Goal: Task Accomplishment & Management: Manage account settings

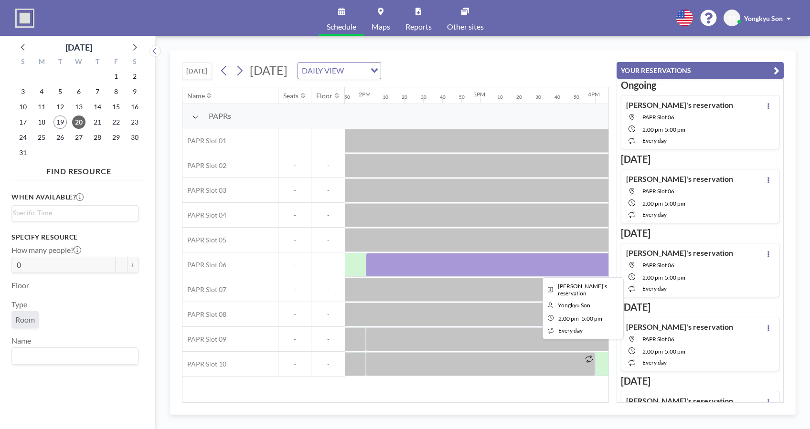
scroll to position [0, 1586]
click at [490, 267] on div at bounding box center [536, 265] width 344 height 24
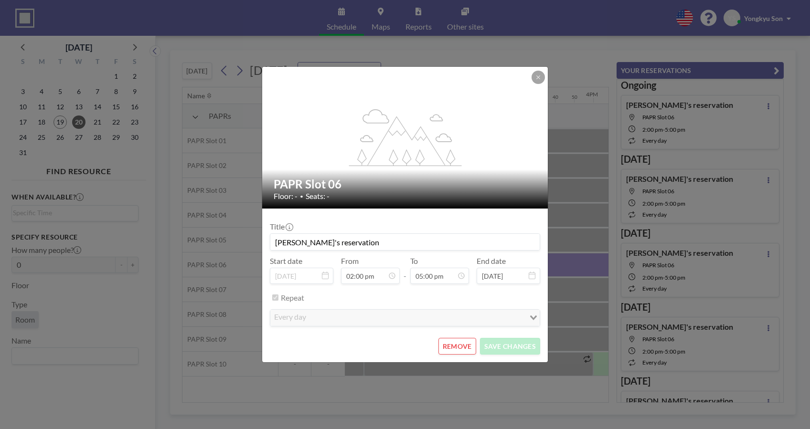
click at [462, 344] on button "REMOVE" at bounding box center [458, 346] width 38 height 17
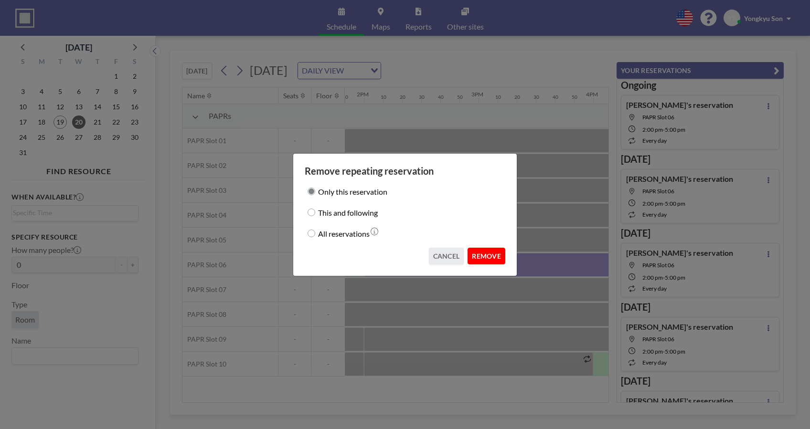
click at [489, 260] on button "REMOVE" at bounding box center [487, 256] width 38 height 17
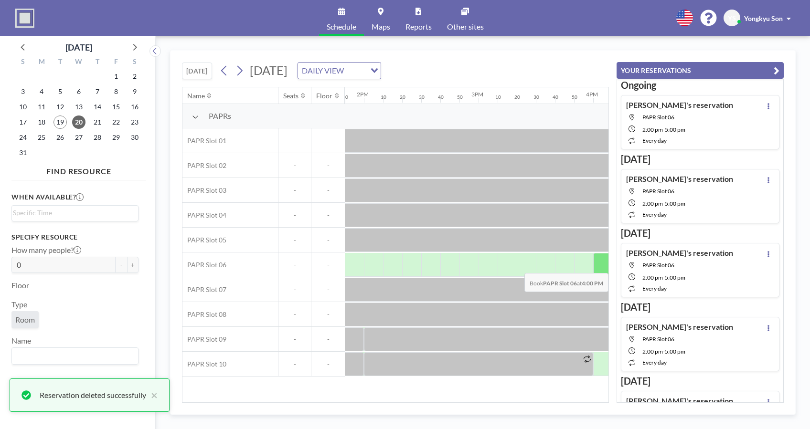
click at [594, 266] on div at bounding box center [602, 265] width 19 height 24
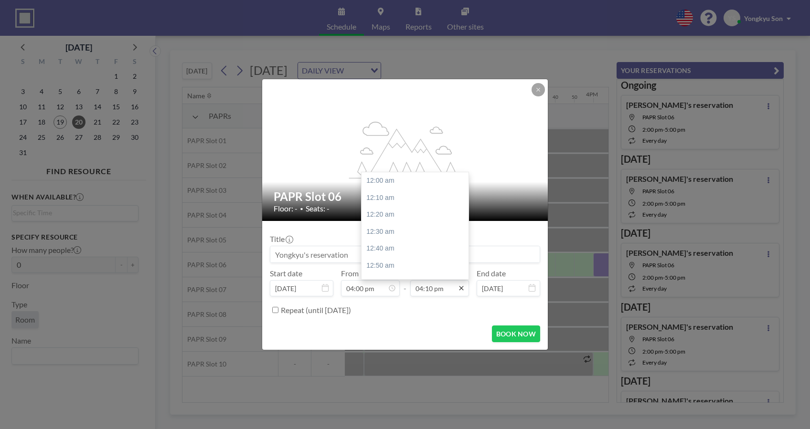
scroll to position [1650, 0]
click at [462, 289] on icon at bounding box center [462, 289] width 8 height 8
click at [439, 290] on input "04:10 pm" at bounding box center [439, 288] width 59 height 16
click at [386, 242] on div "06:00 pm" at bounding box center [418, 240] width 113 height 17
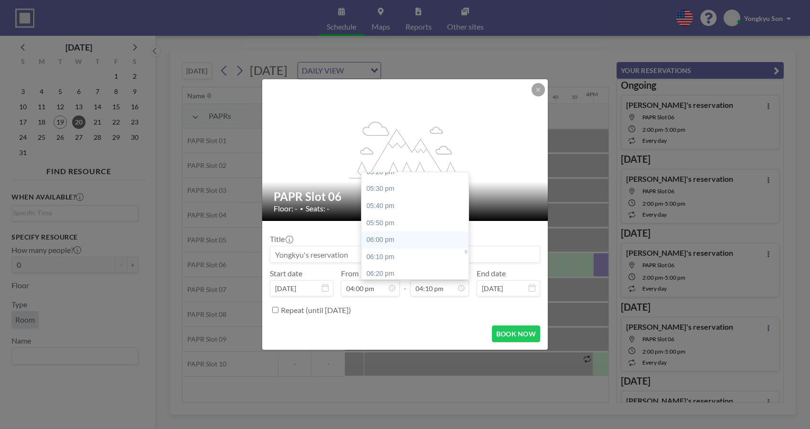
type input "06:00 pm"
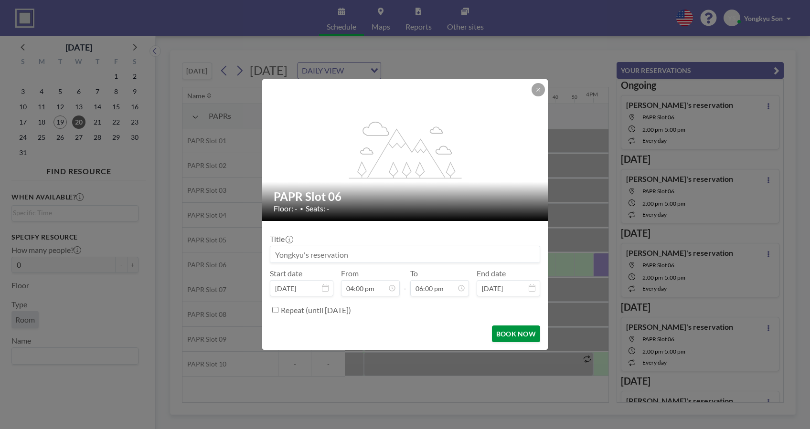
click at [508, 332] on button "BOOK NOW" at bounding box center [516, 334] width 48 height 17
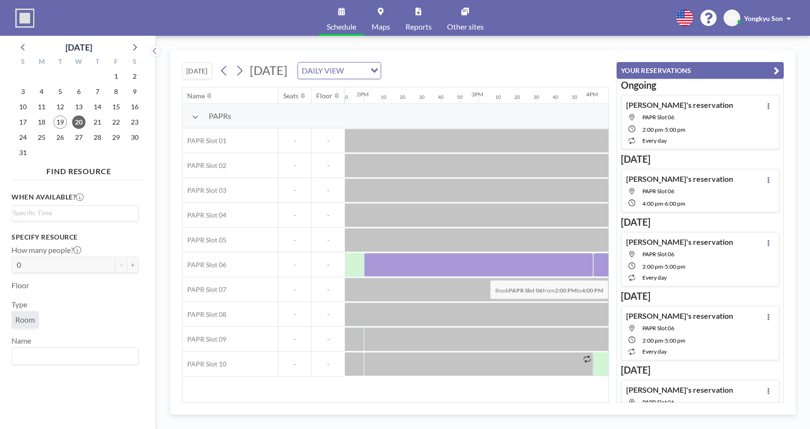
drag, startPoint x: 378, startPoint y: 265, endPoint x: 585, endPoint y: 273, distance: 207.0
click at [585, 273] on div at bounding box center [478, 265] width 229 height 24
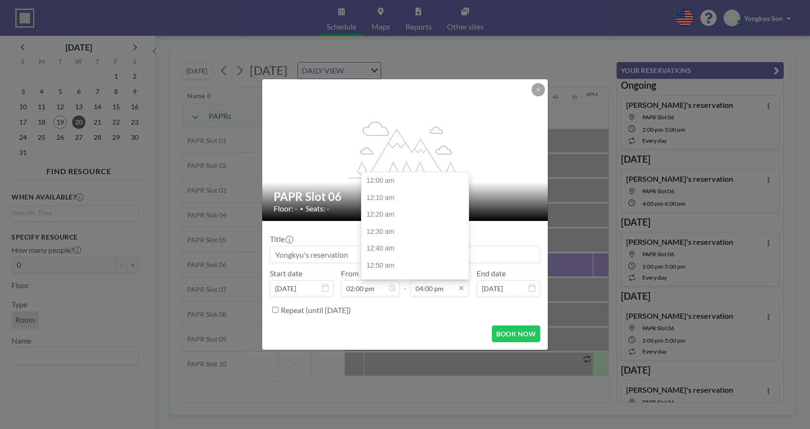
scroll to position [1632, 0]
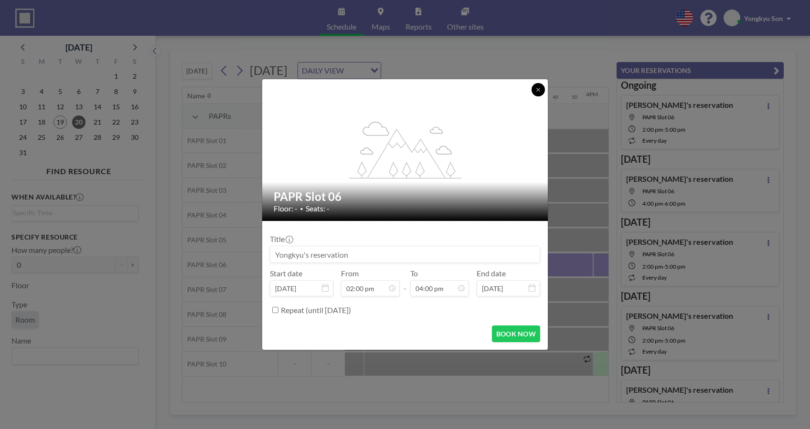
click at [536, 92] on icon at bounding box center [539, 90] width 6 height 6
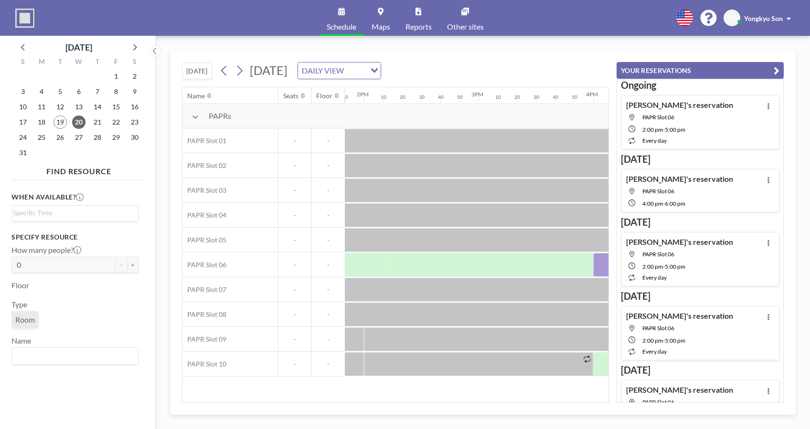
click at [659, 127] on span "2:00 PM" at bounding box center [653, 129] width 21 height 7
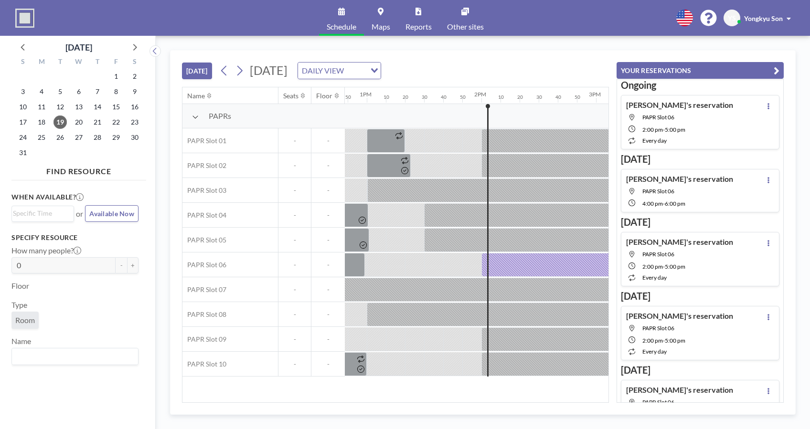
scroll to position [0, 1586]
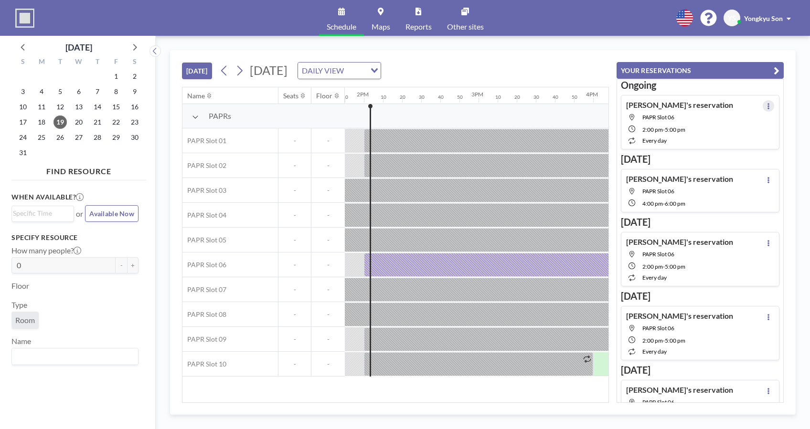
click at [767, 107] on icon at bounding box center [769, 106] width 4 height 6
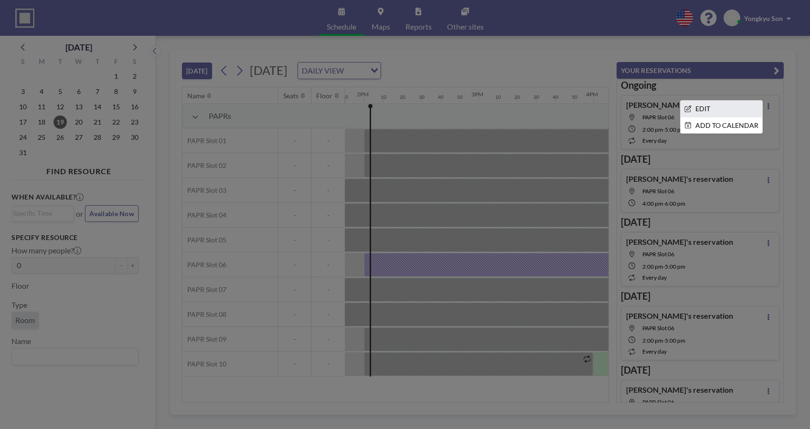
click at [730, 110] on li "EDIT" at bounding box center [722, 109] width 82 height 16
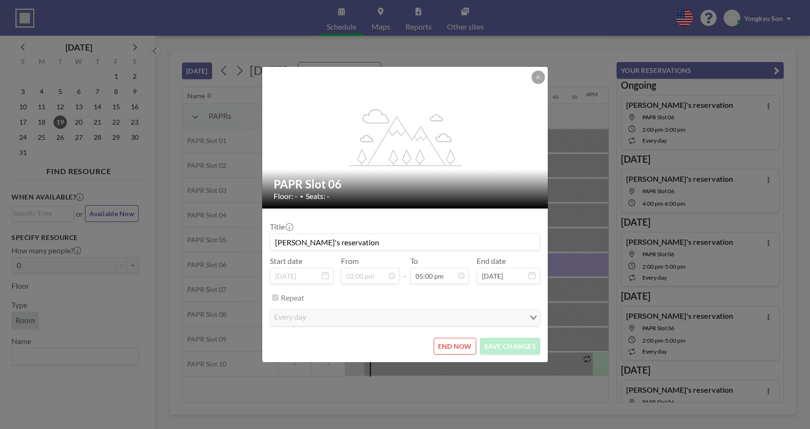
click at [460, 343] on button "END NOW" at bounding box center [455, 346] width 43 height 17
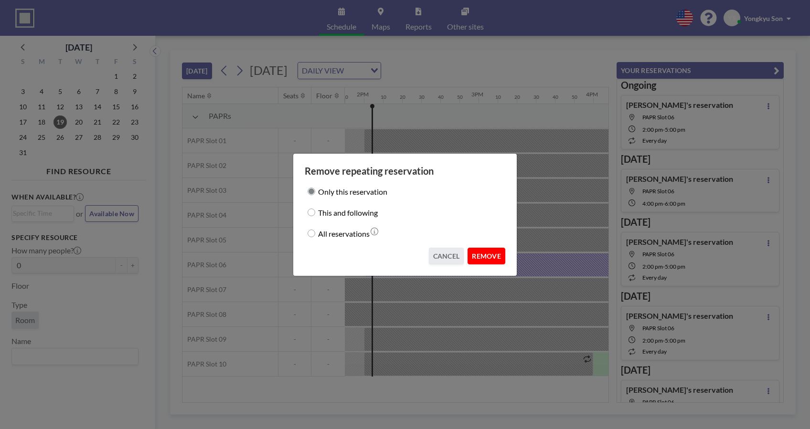
click at [485, 257] on button "REMOVE" at bounding box center [487, 256] width 38 height 17
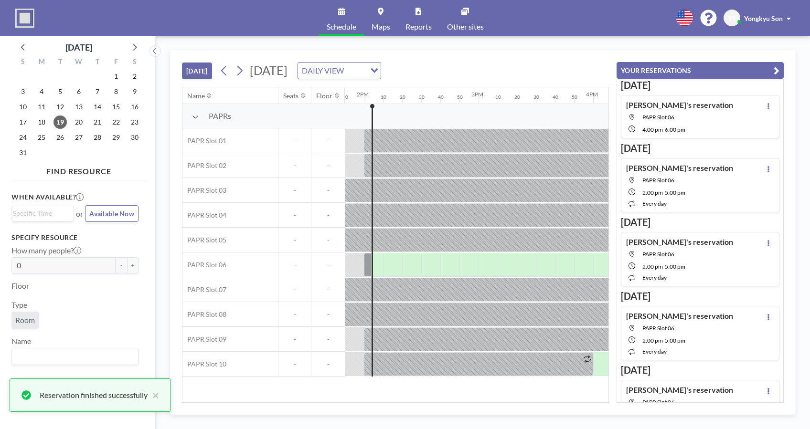
drag, startPoint x: 462, startPoint y: 396, endPoint x: 498, endPoint y: 398, distance: 35.4
click at [498, 398] on div "Name Seats Floor 12AM 10 20 30 40 50 1AM 10 20 30 40 50 2AM 10 20 30 40 50 3AM …" at bounding box center [395, 244] width 426 height 315
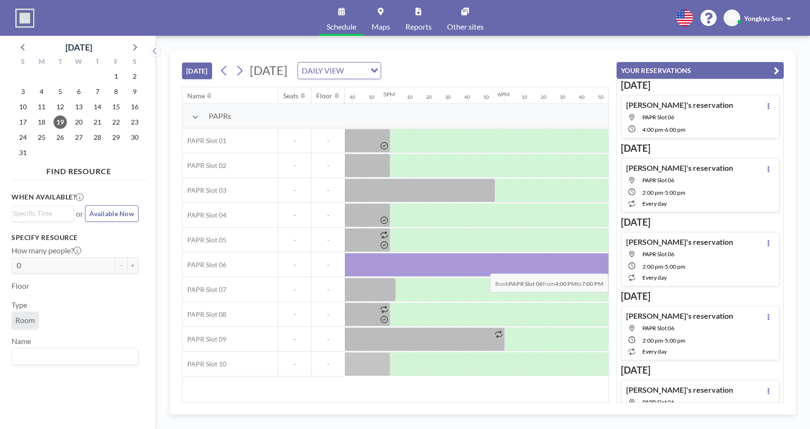
scroll to position [0, 1912]
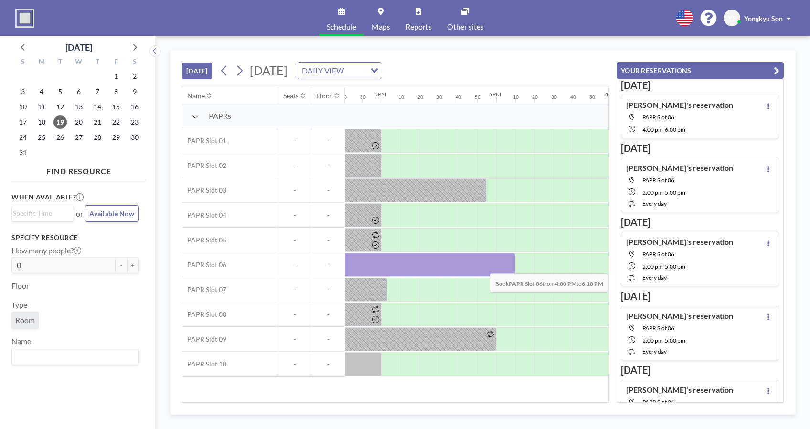
drag, startPoint x: 410, startPoint y: 264, endPoint x: 494, endPoint y: 266, distance: 84.6
click at [494, 266] on div at bounding box center [391, 265] width 248 height 24
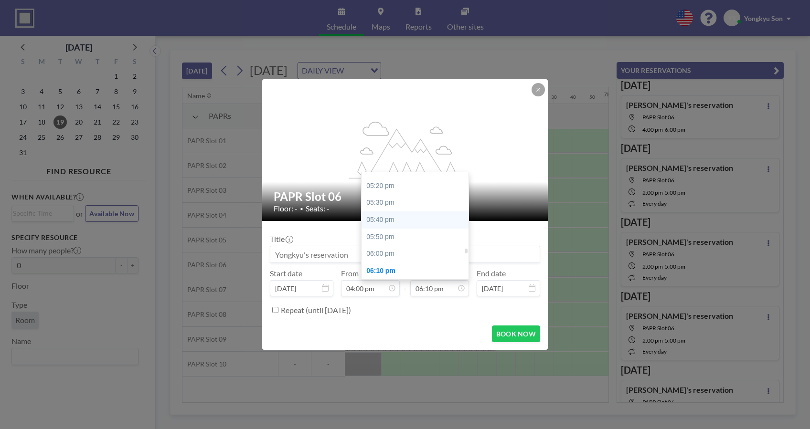
scroll to position [1790, 0]
click at [387, 229] on div "06:00 pm" at bounding box center [418, 227] width 113 height 17
type input "06:00 pm"
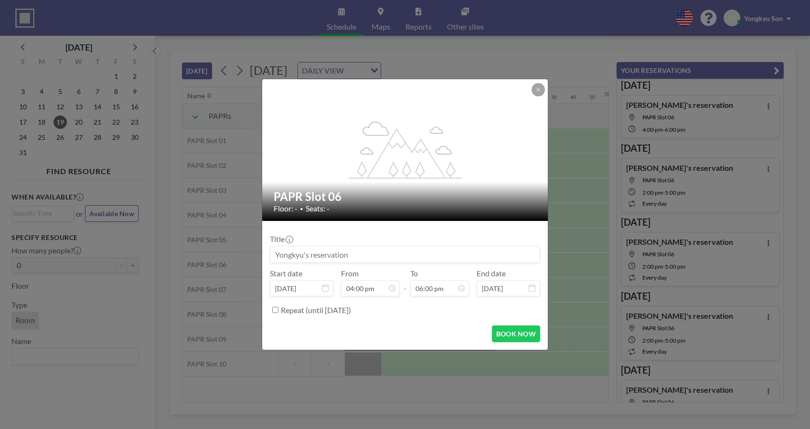
scroll to position [1837, 0]
click at [504, 329] on button "BOOK NOW" at bounding box center [516, 334] width 48 height 17
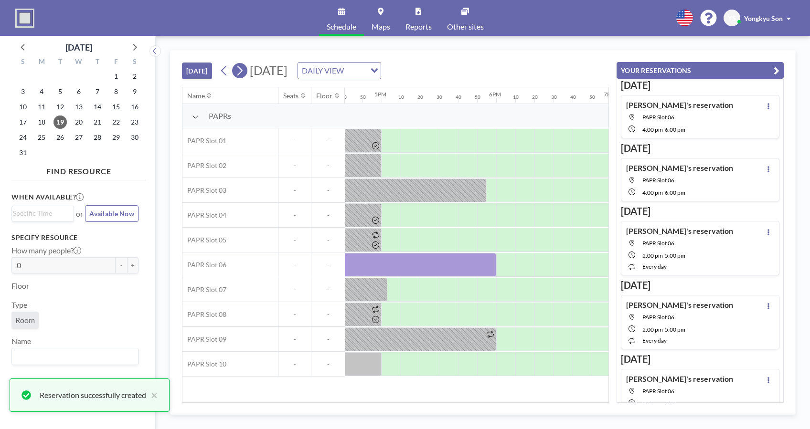
click at [243, 72] on icon at bounding box center [239, 71] width 5 height 10
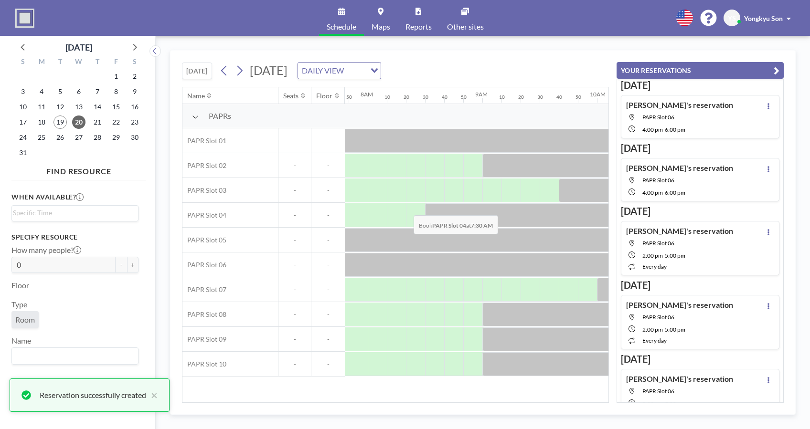
scroll to position [0, 898]
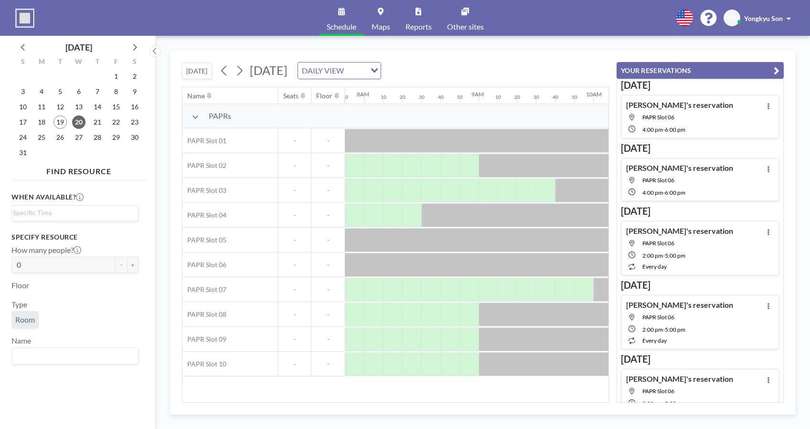
drag, startPoint x: 368, startPoint y: 396, endPoint x: 386, endPoint y: 396, distance: 18.2
click at [386, 396] on div "Name Seats Floor 12AM 10 20 30 40 50 1AM 10 20 30 40 50 2AM 10 20 30 40 50 3AM …" at bounding box center [395, 244] width 426 height 315
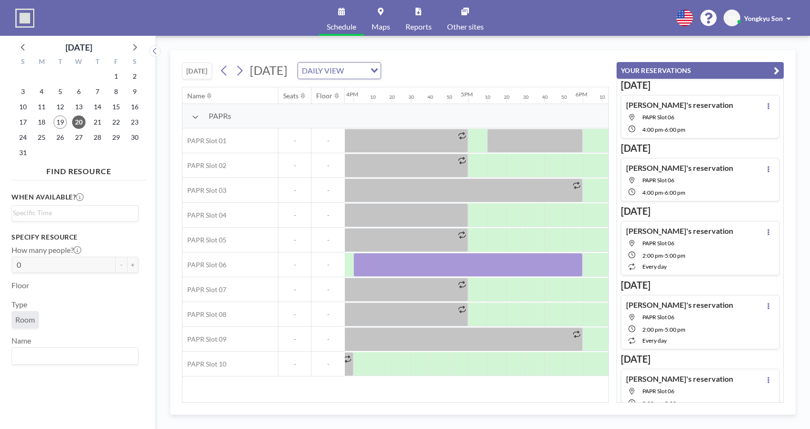
scroll to position [0, 1889]
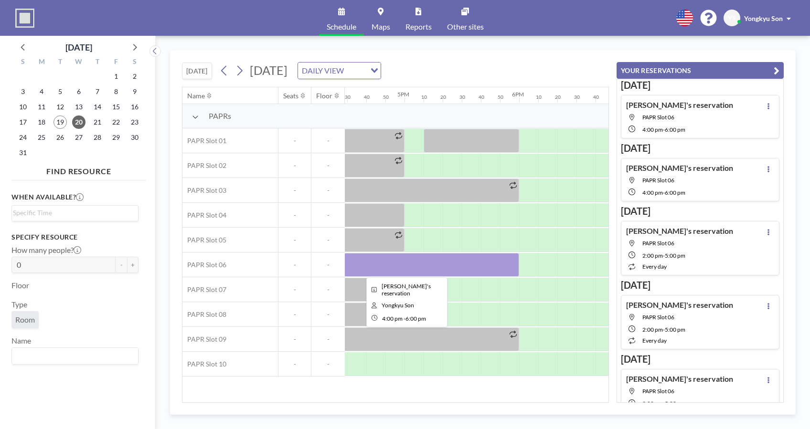
click at [459, 266] on div at bounding box center [404, 265] width 229 height 24
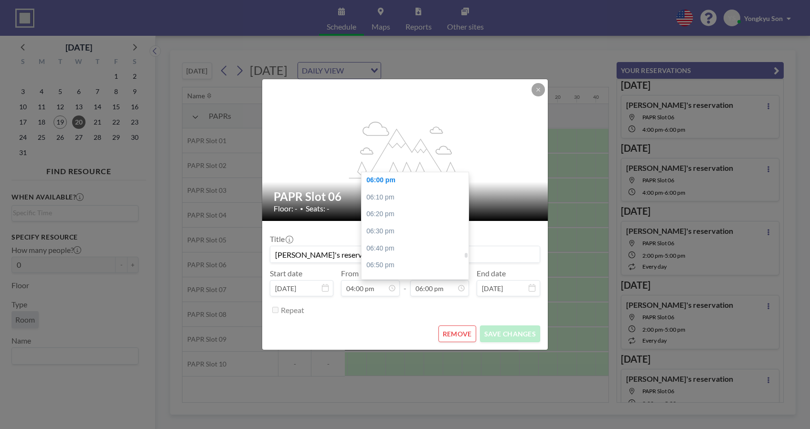
scroll to position [1900, 0]
click at [384, 221] on div "07:00 pm" at bounding box center [418, 219] width 113 height 17
type input "07:00 pm"
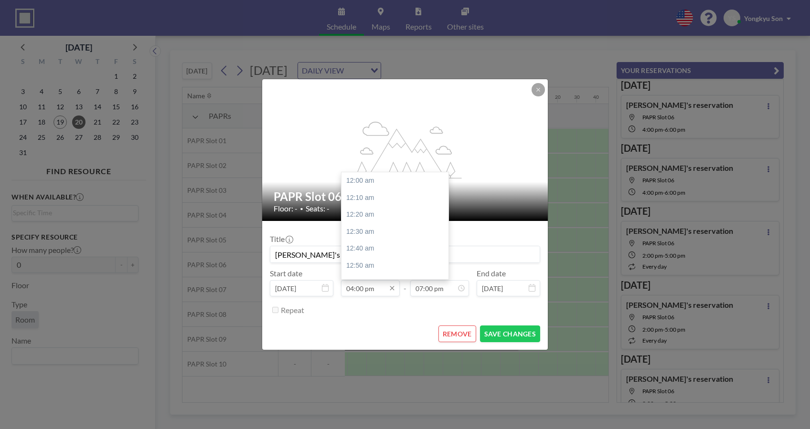
scroll to position [1632, 0]
click at [359, 289] on input "04:00 pm" at bounding box center [370, 288] width 59 height 16
click at [363, 209] on div "03:00 pm" at bounding box center [398, 206] width 113 height 17
type input "03:00 pm"
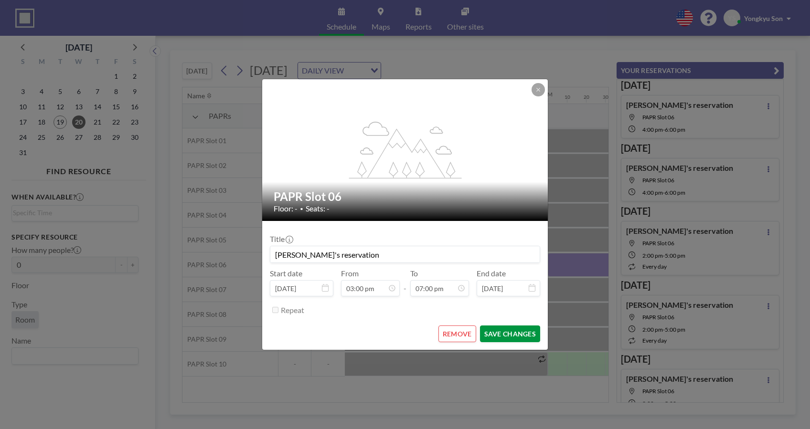
scroll to position [0, 1701]
click at [501, 333] on button "SAVE CHANGES" at bounding box center [510, 334] width 60 height 17
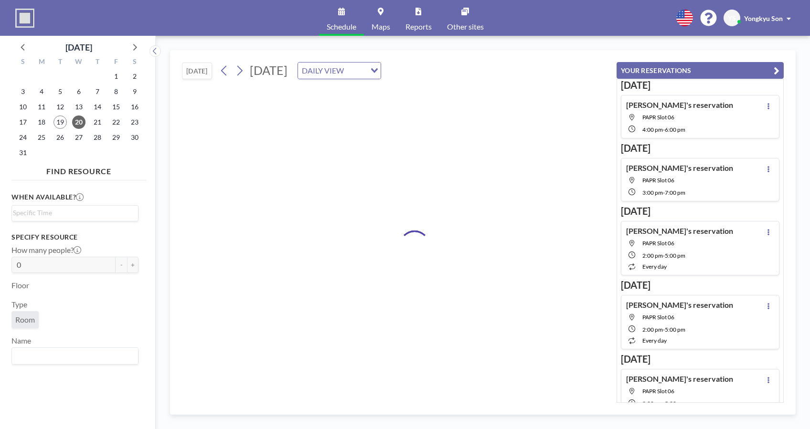
click at [11, 380] on aside "[DATE] S M T W T F S 27 28 29 30 31 1 2 3 4 5 6 7 8 9 10 11 12 13 14 15 16 17 1…" at bounding box center [74, 233] width 148 height 394
